Goal: Task Accomplishment & Management: Complete application form

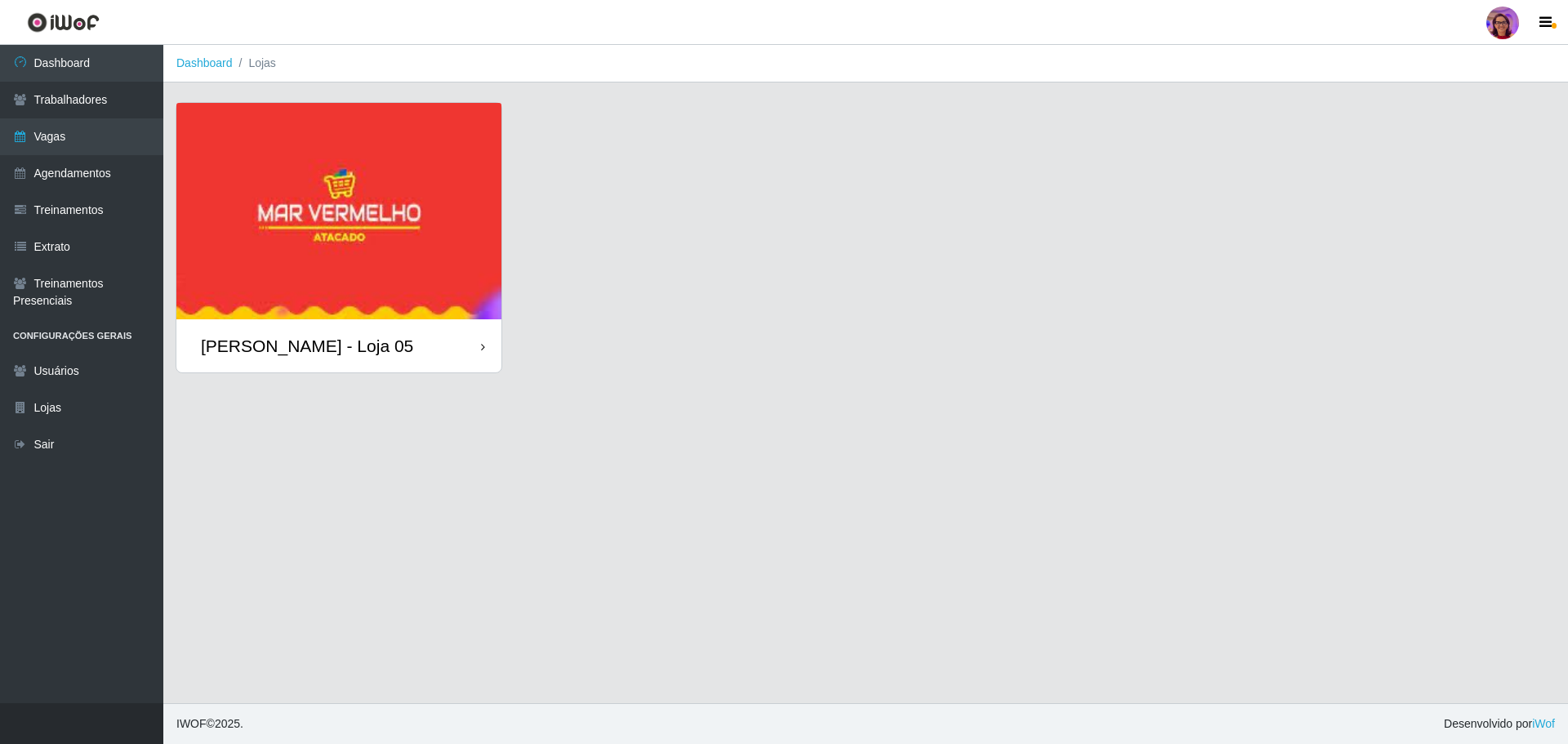
click at [462, 350] on div "[PERSON_NAME] - Loja 05" at bounding box center [339, 345] width 325 height 53
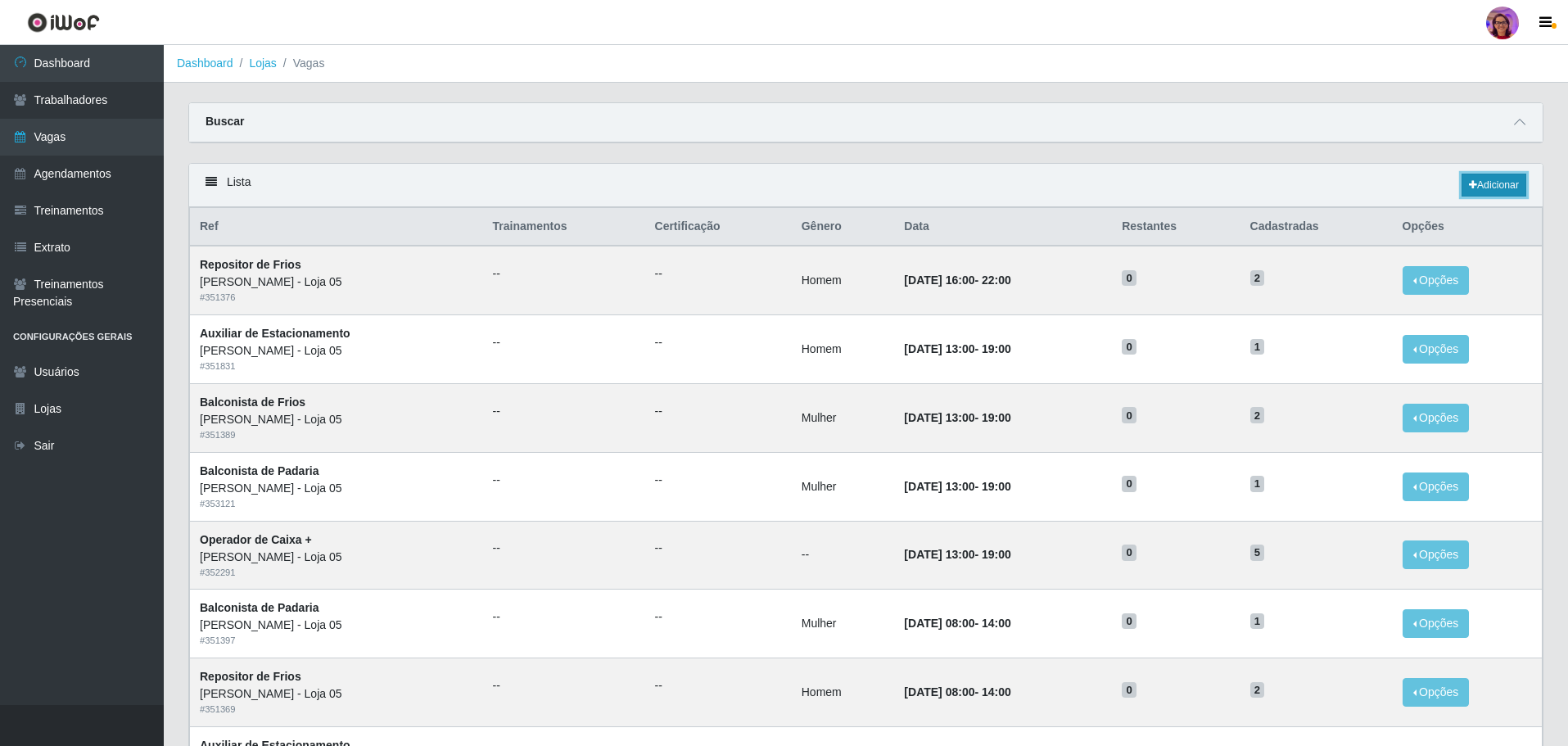
click at [1497, 185] on link "Adicionar" at bounding box center [1493, 185] width 65 height 23
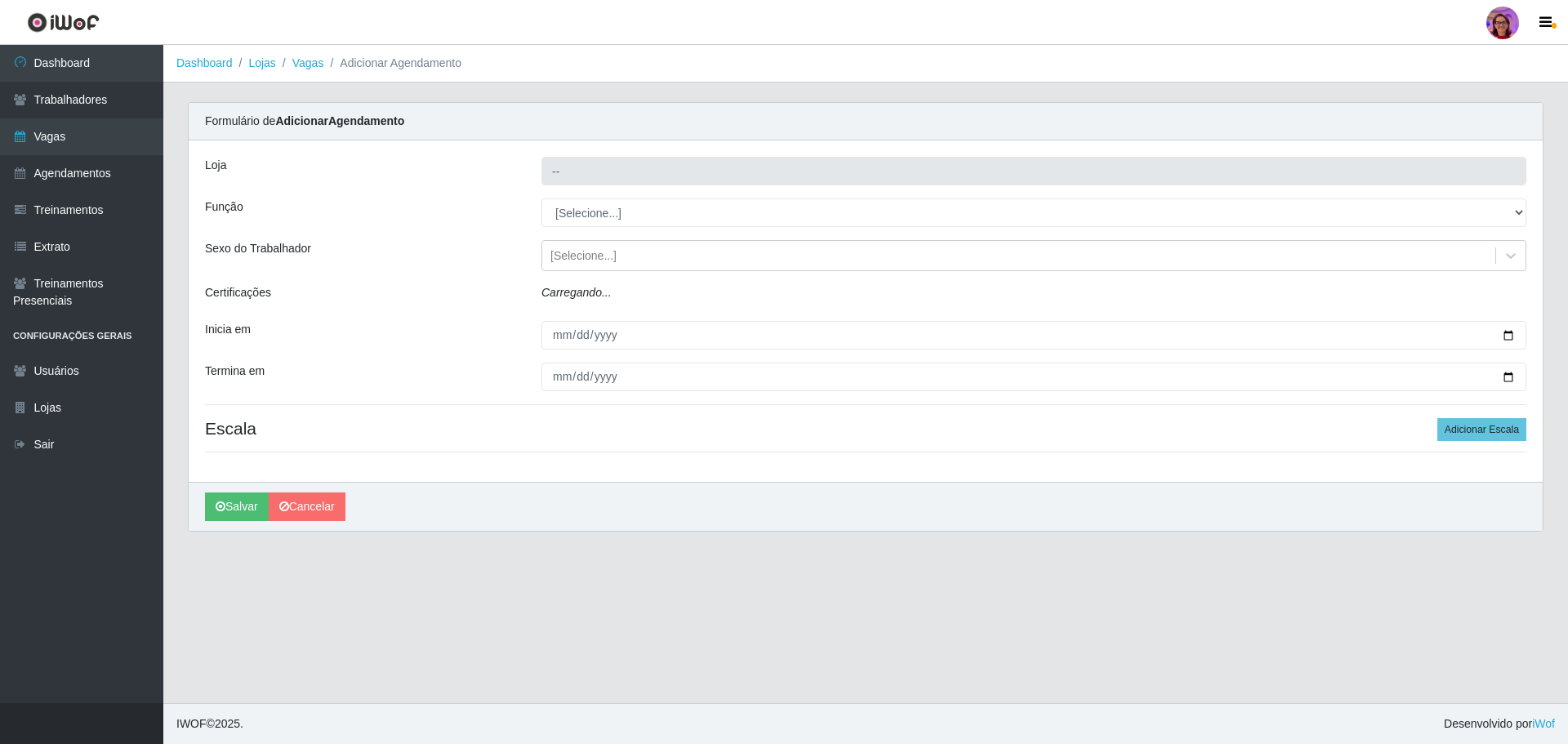
type input "[PERSON_NAME] - Loja 05"
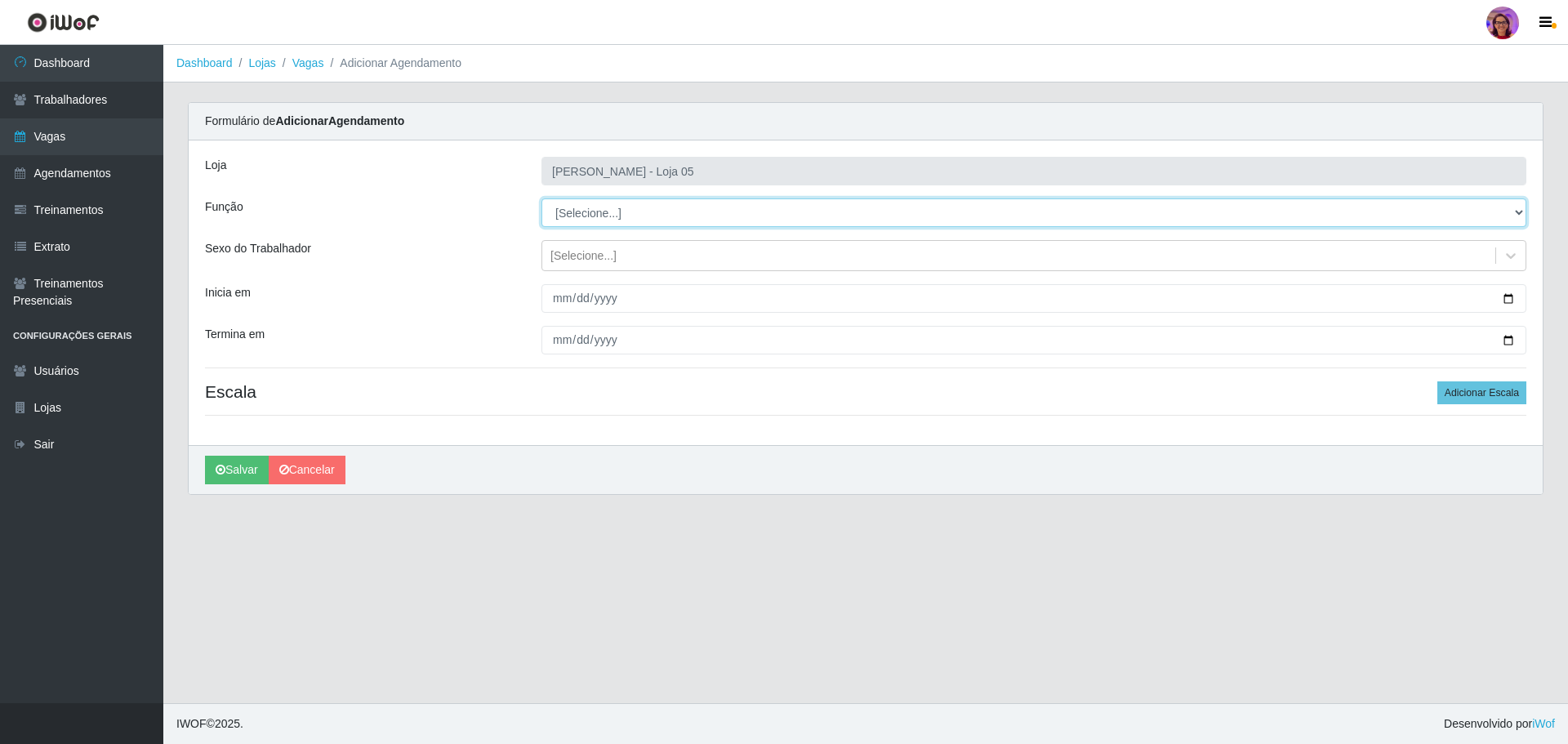
click at [604, 213] on select "[Selecione...] ASG ASG + ASG ++ Auxiliar de Depósito Auxiliar de Depósito + Aux…" at bounding box center [1034, 213] width 984 height 28
select select "22"
click at [542, 198] on select "[Selecione...] ASG ASG + ASG ++ Auxiliar de Depósito Auxiliar de Depósito + Aux…" at bounding box center [1034, 213] width 984 height 28
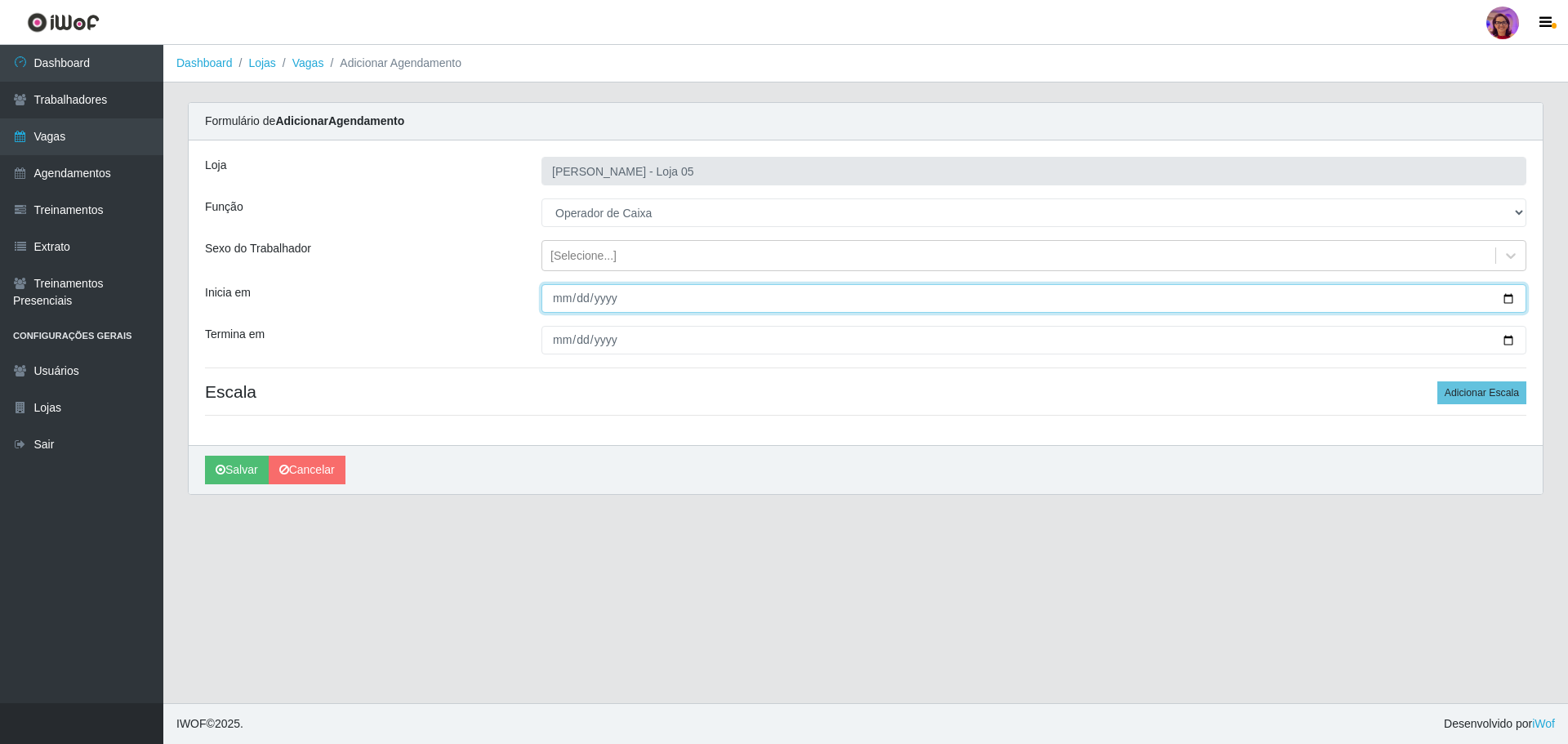
click at [1511, 296] on input "Inicia em" at bounding box center [1034, 298] width 984 height 28
type input "[DATE]"
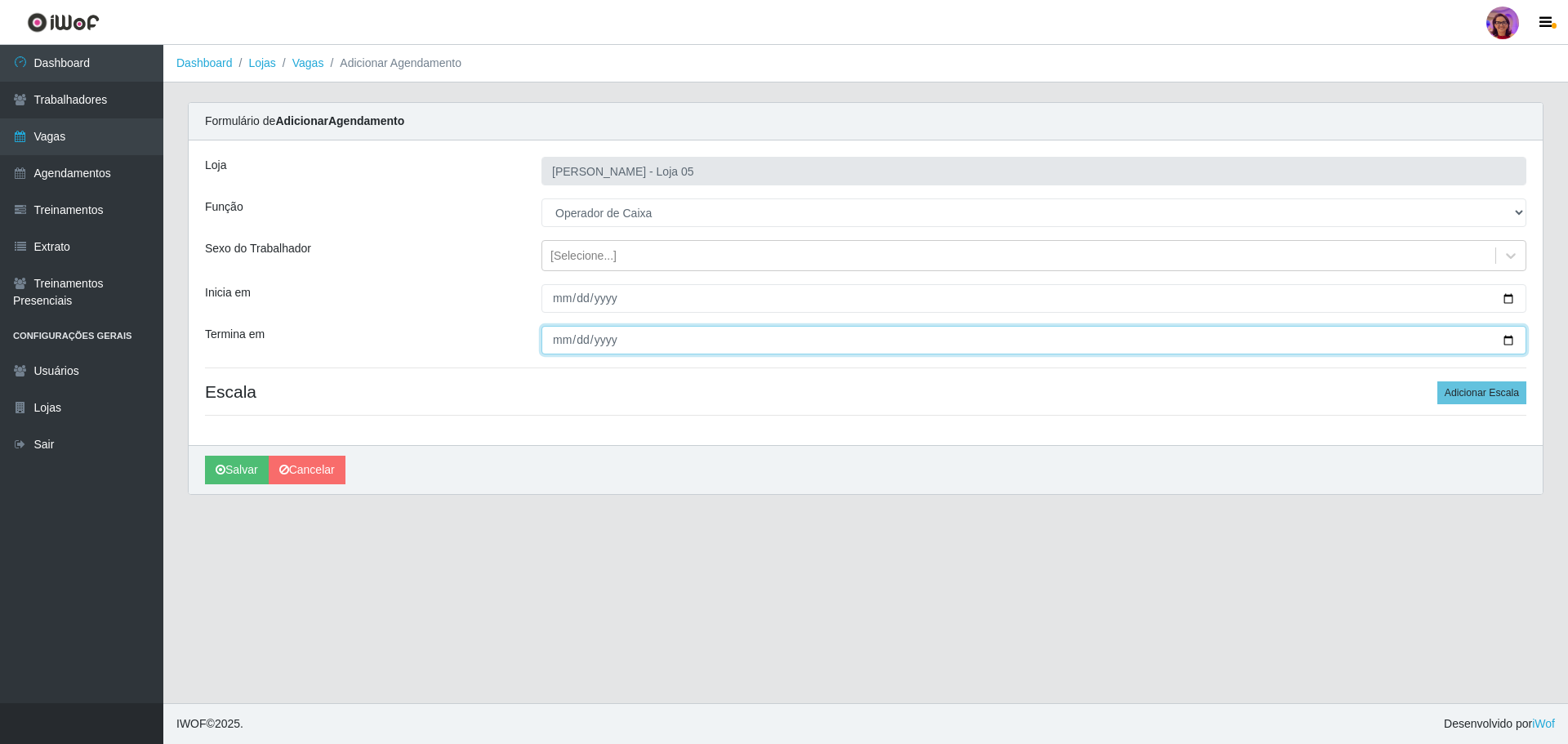
click at [1511, 339] on input "Termina em" at bounding box center [1034, 340] width 984 height 28
type input "[DATE]"
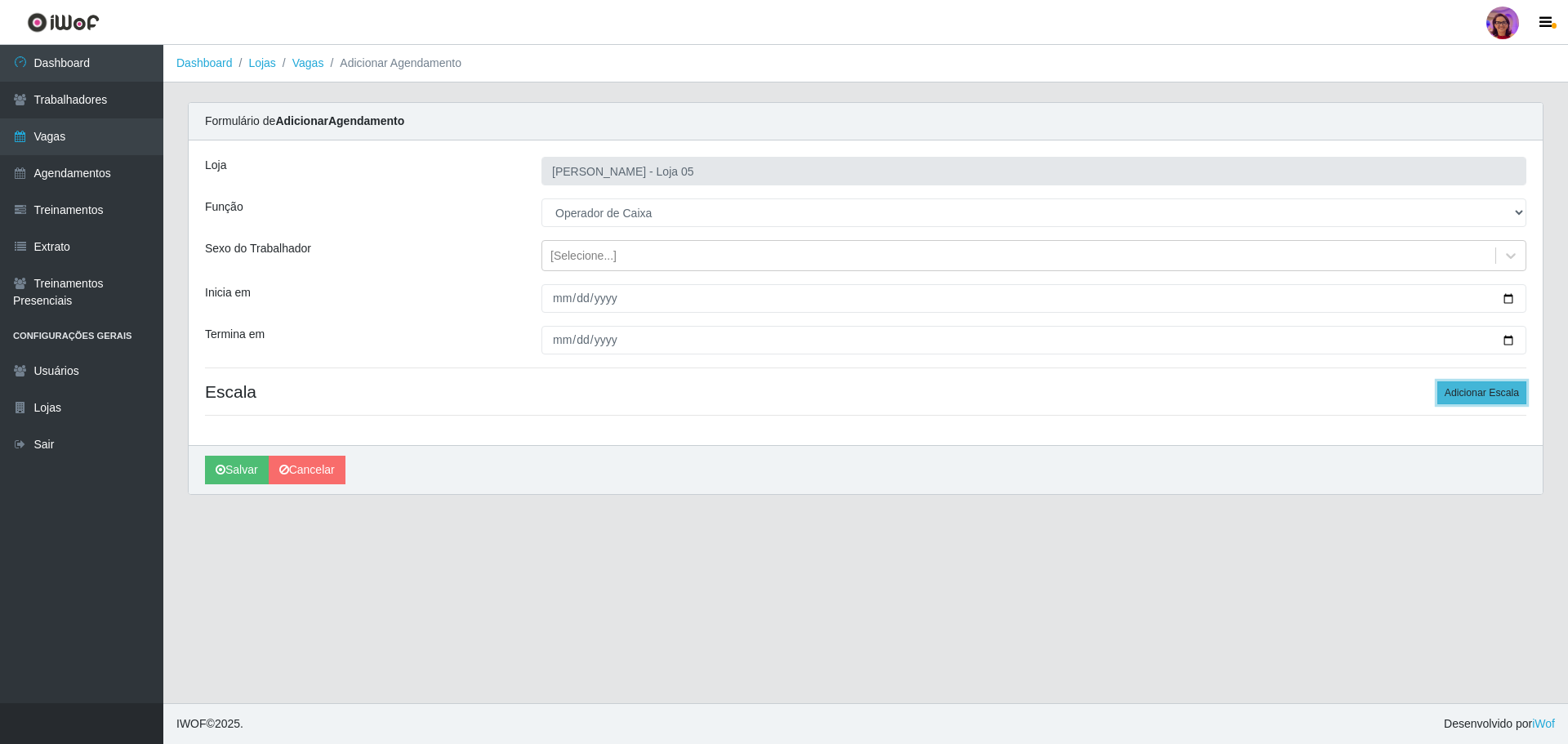
click at [1493, 395] on button "Adicionar Escala" at bounding box center [1482, 392] width 89 height 23
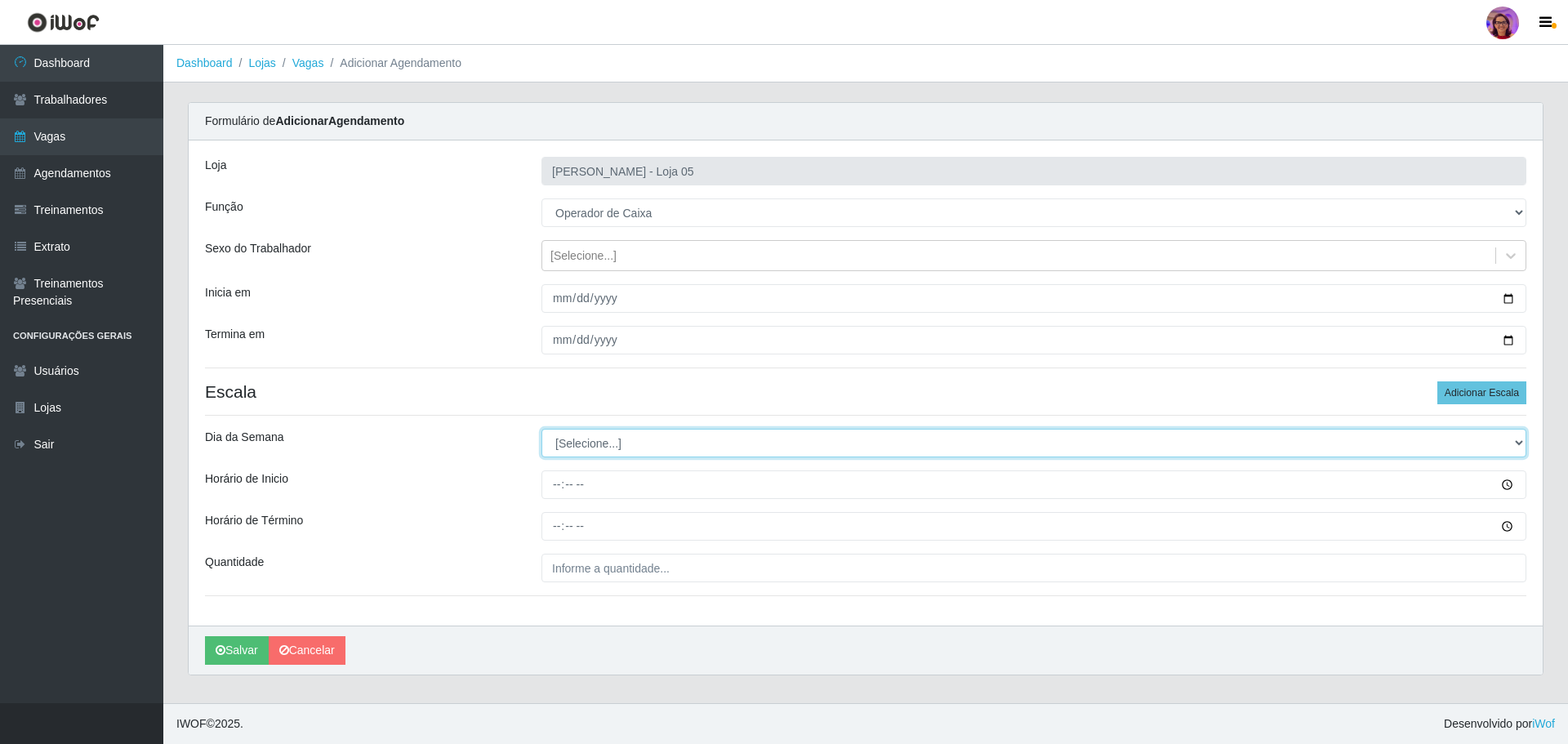
drag, startPoint x: 611, startPoint y: 448, endPoint x: 636, endPoint y: 438, distance: 26.9
click at [611, 448] on select "[Selecione...] Segunda Terça Quarta Quinta Sexta Sábado Domingo" at bounding box center [1034, 443] width 984 height 28
select select "4"
click at [542, 428] on select "[Selecione...] Segunda Terça Quarta Quinta Sexta Sábado Domingo" at bounding box center [1034, 443] width 984 height 28
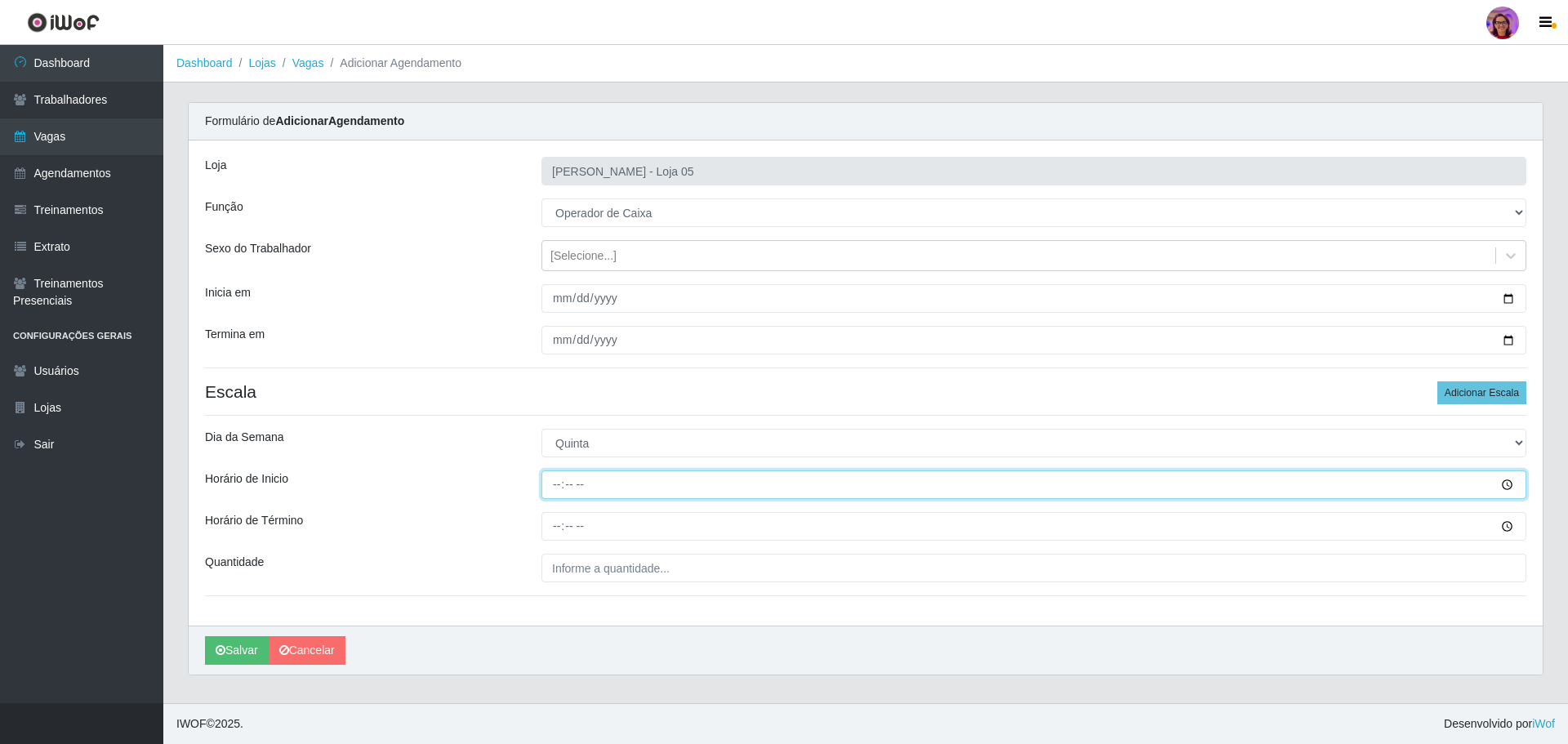
click at [1508, 482] on input "Horário de Inicio" at bounding box center [1034, 485] width 984 height 28
click at [414, 480] on div "Horário de Inicio" at bounding box center [361, 485] width 337 height 28
click at [557, 481] on input "Horário de Inicio" at bounding box center [1034, 485] width 984 height 28
type input "16:20"
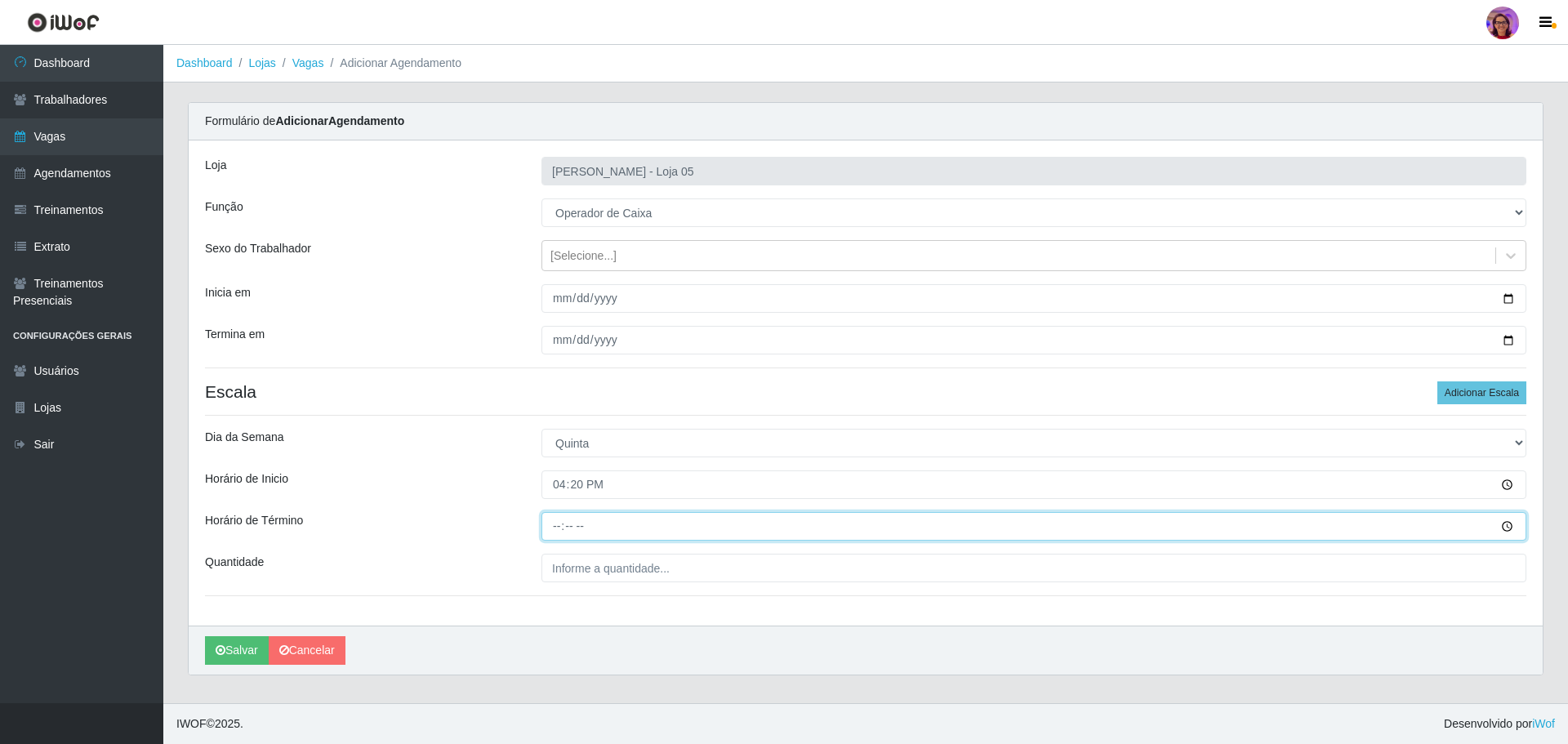
click at [545, 519] on input "Horário de Término" at bounding box center [1034, 526] width 984 height 28
type input "22:20"
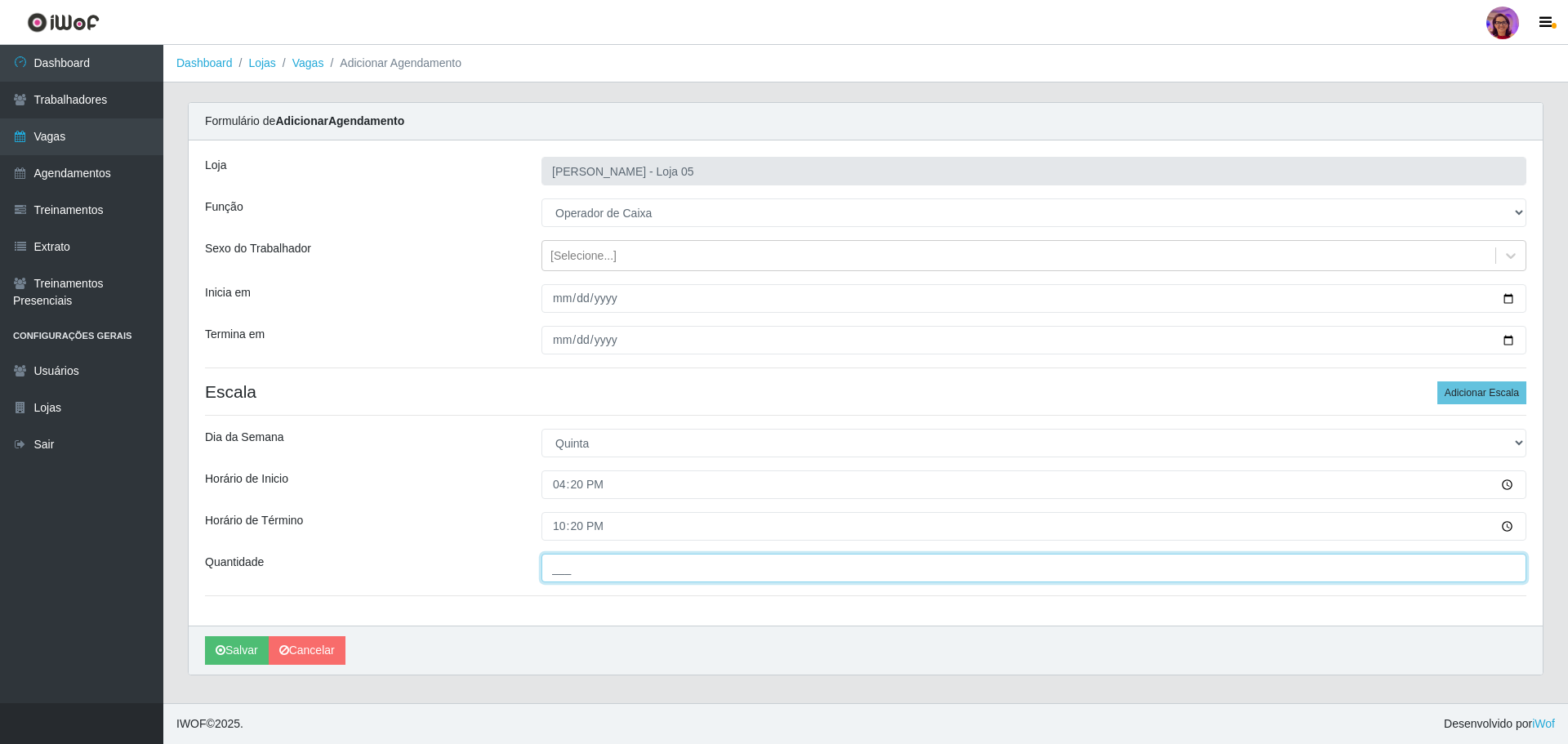
click at [616, 569] on input "___" at bounding box center [1034, 567] width 984 height 28
type input "2__"
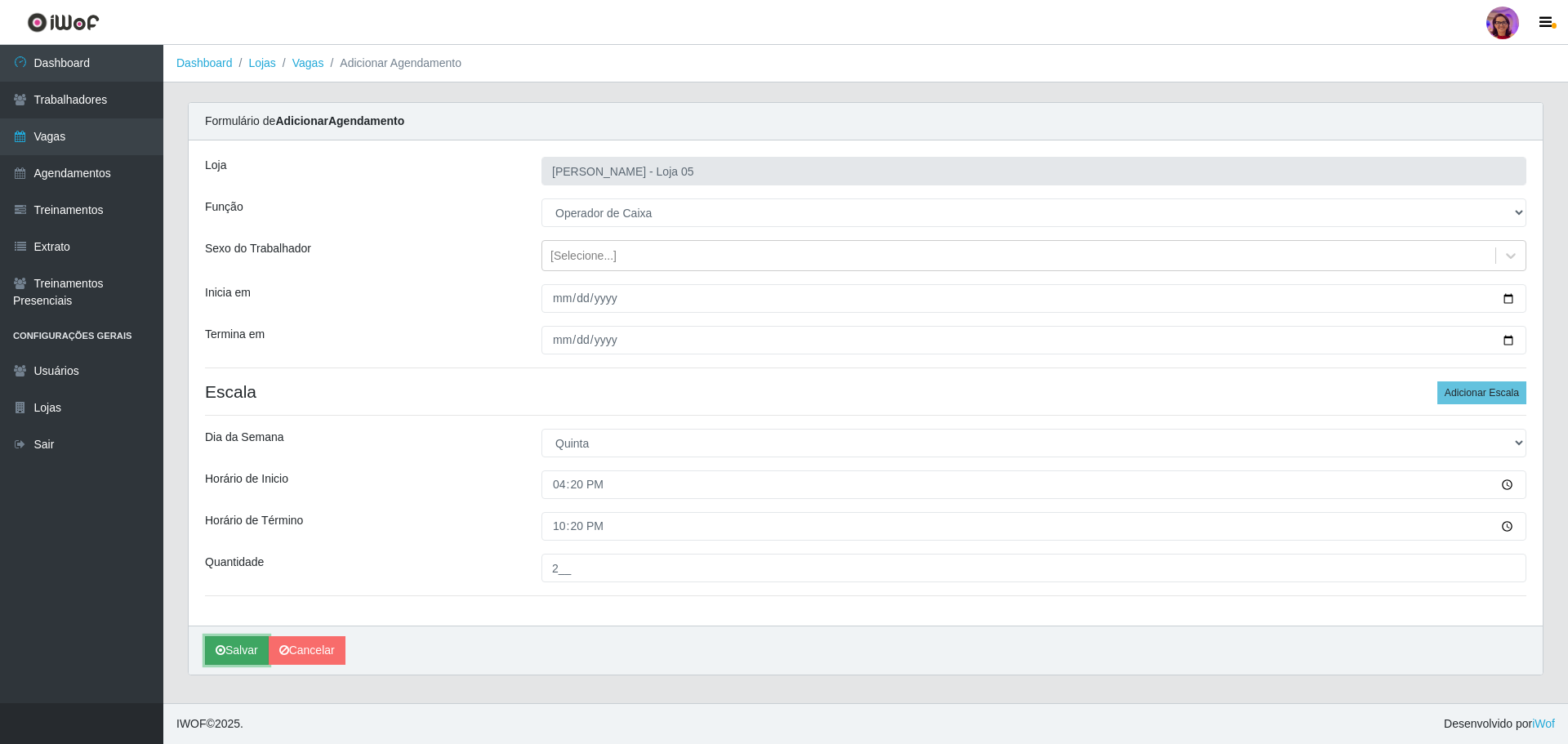
click at [234, 653] on button "Salvar" at bounding box center [237, 650] width 64 height 28
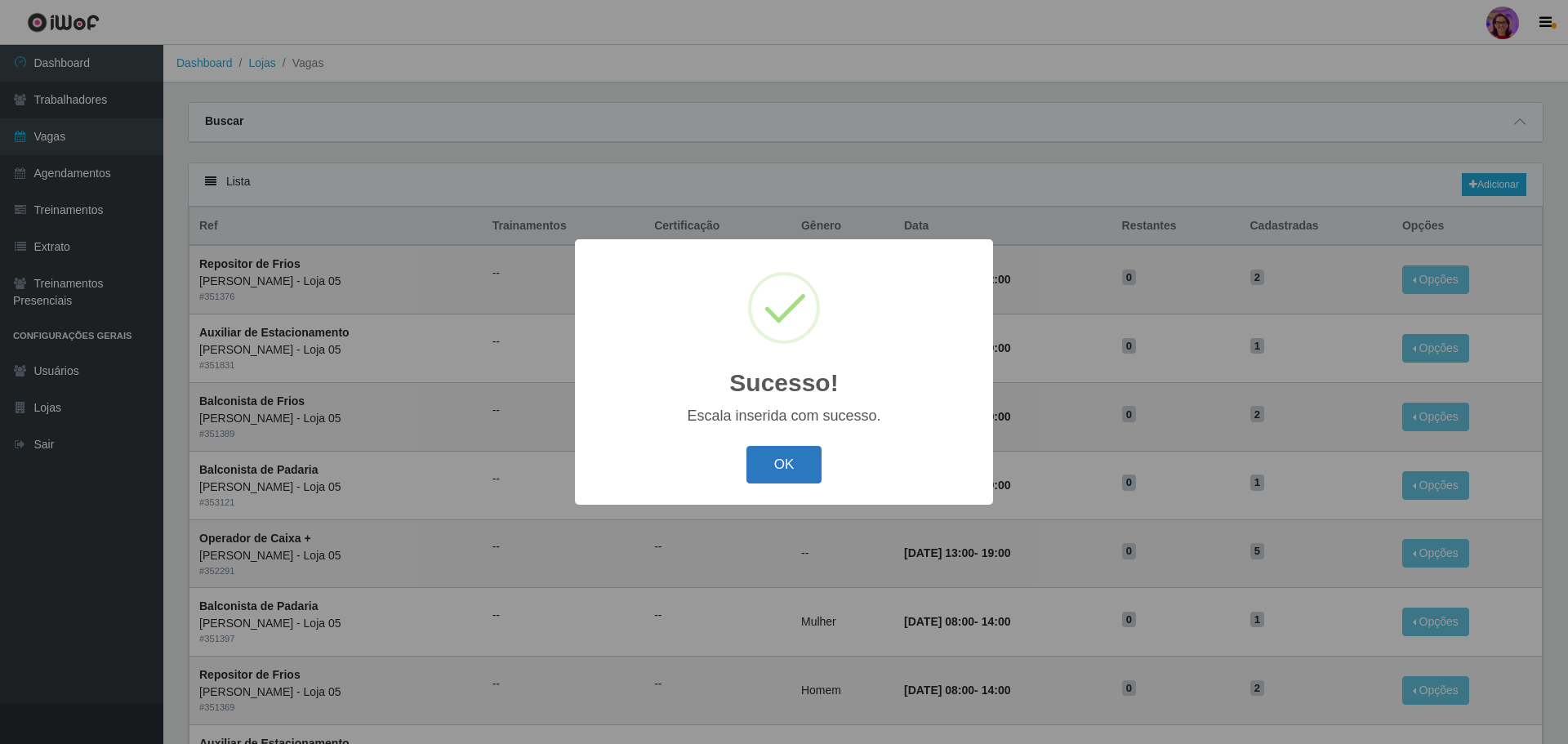
click at [753, 472] on button "OK" at bounding box center [784, 465] width 76 height 38
